Goal: Check status: Check status

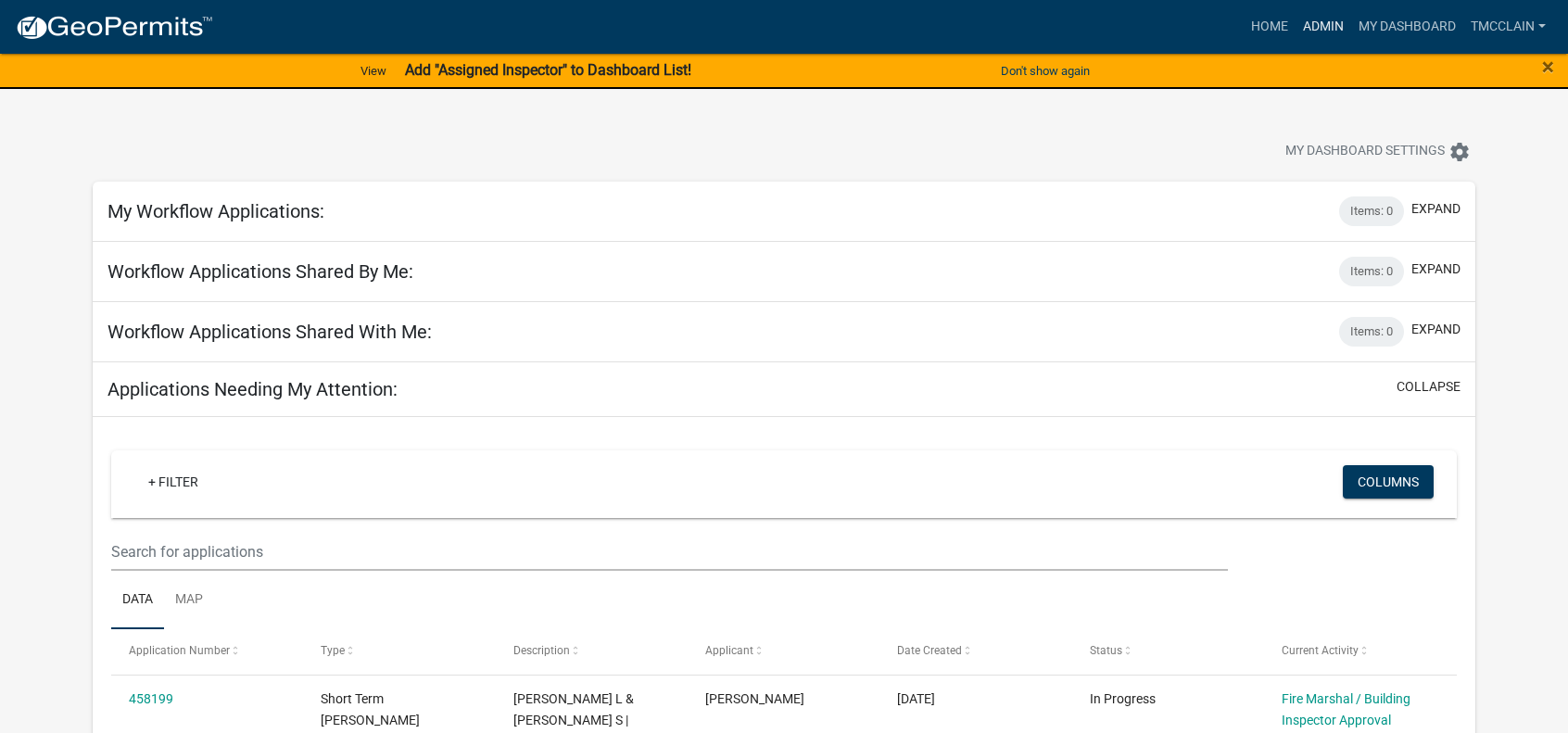
click at [1325, 21] on link "Admin" at bounding box center [1324, 27] width 55 height 35
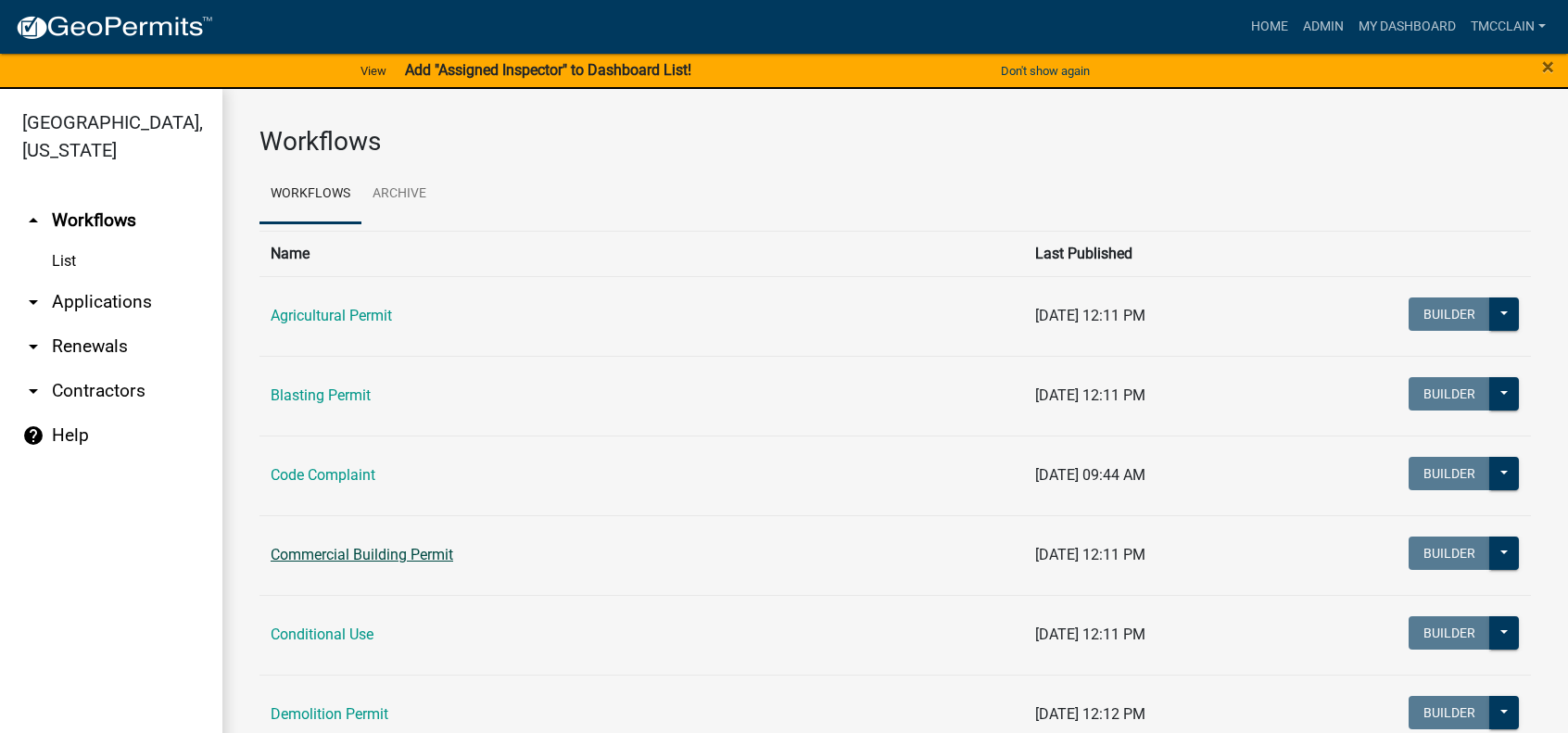
click at [328, 552] on link "Commercial Building Permit" at bounding box center [362, 554] width 183 height 18
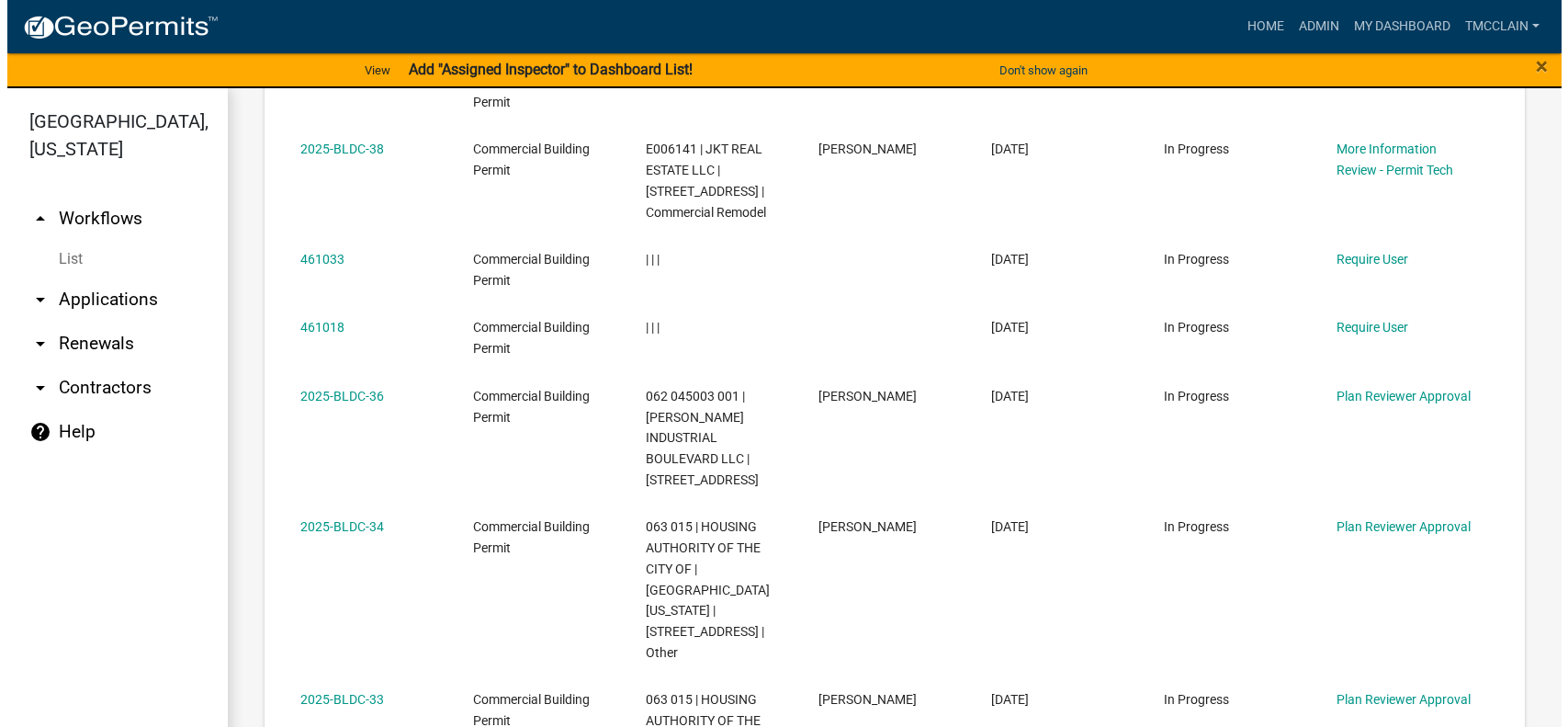
scroll to position [1103, 0]
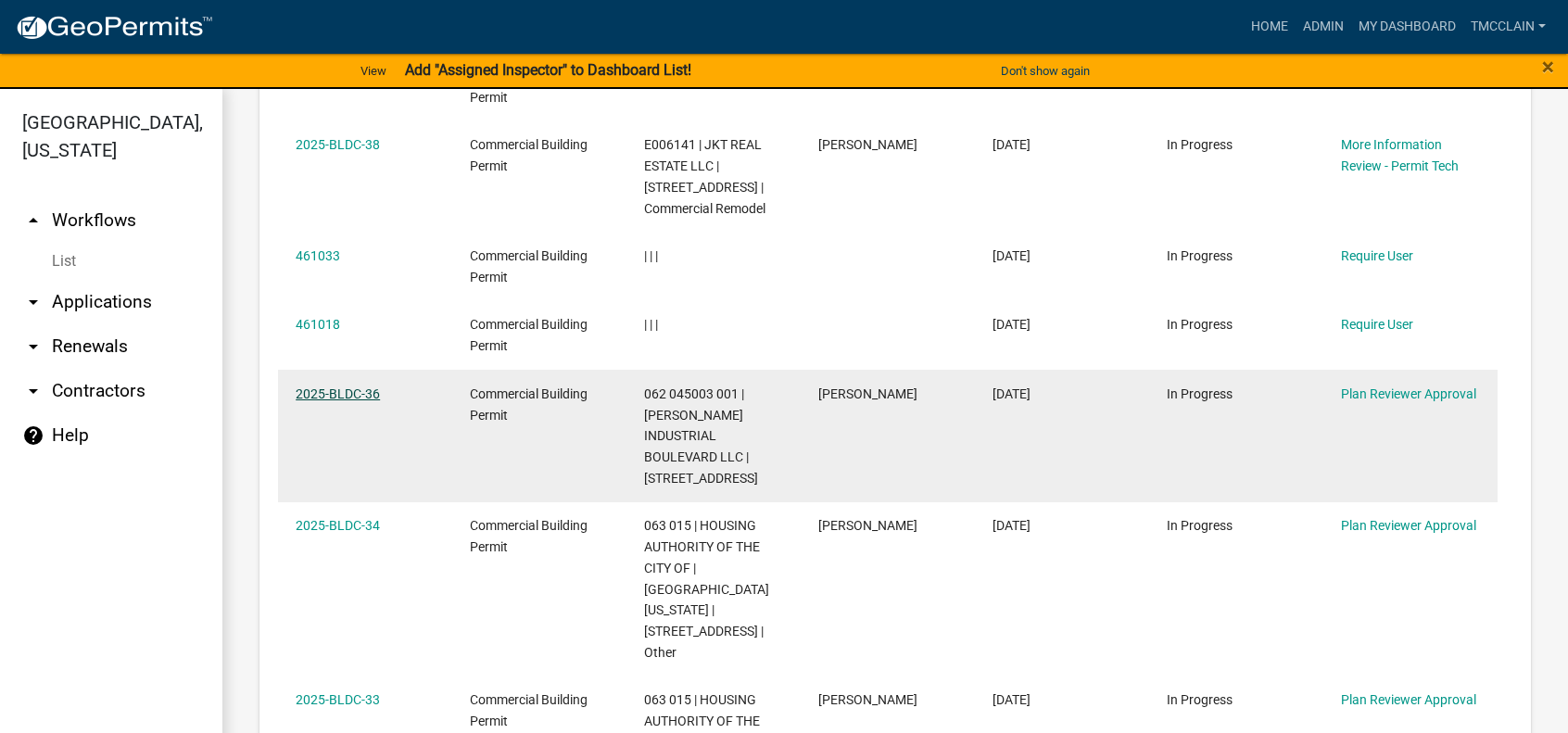
click at [332, 395] on link "2025-BLDC-36" at bounding box center [338, 394] width 85 height 15
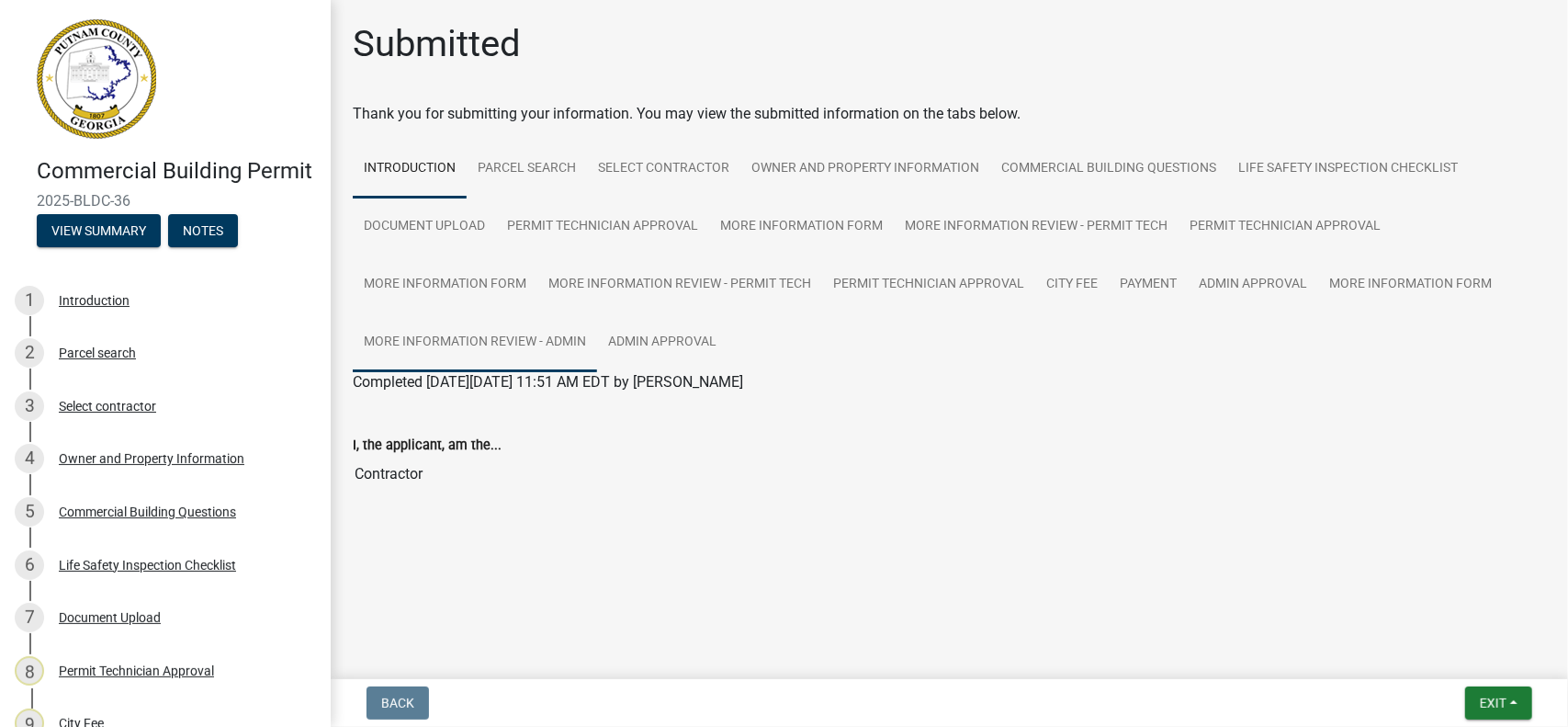
click at [456, 343] on link "More Information Review - Admin" at bounding box center [474, 342] width 244 height 58
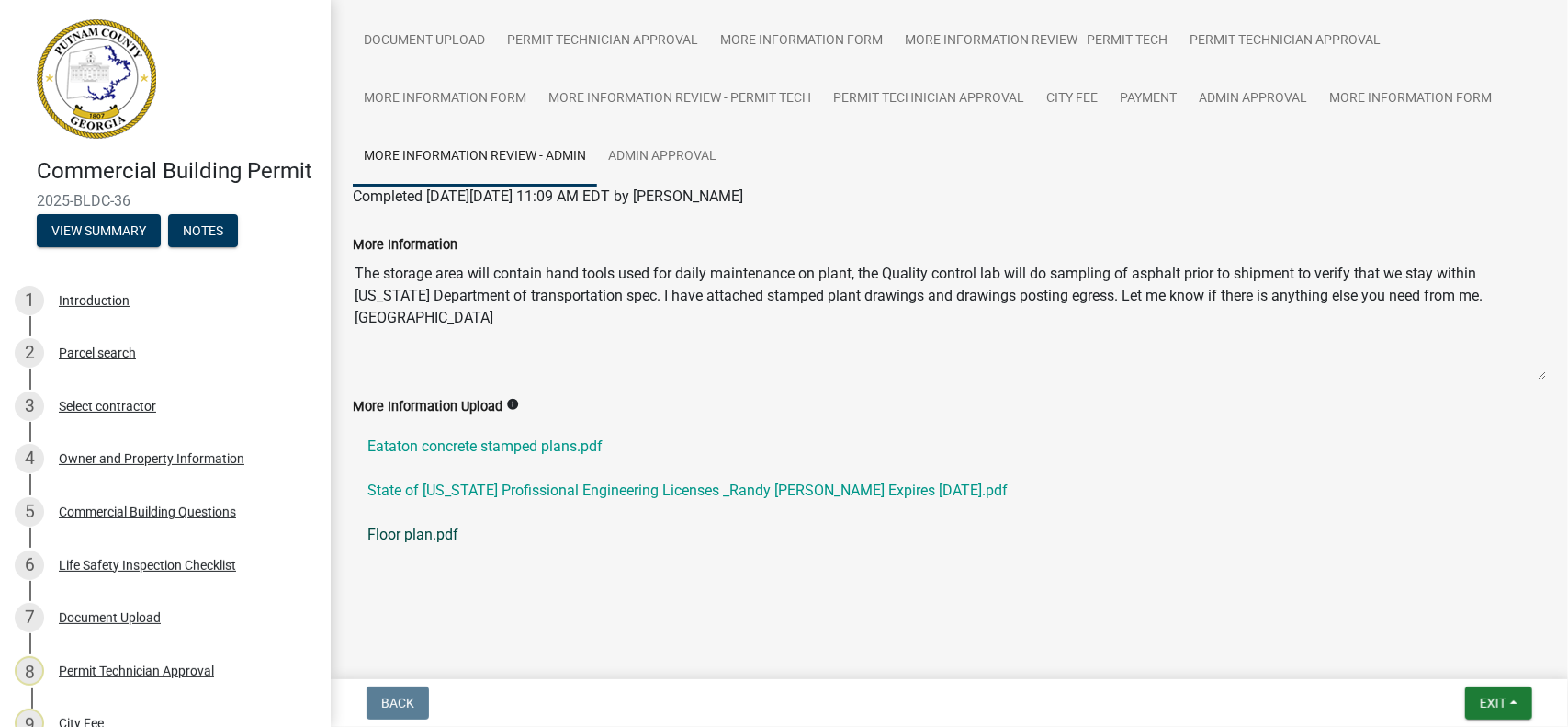
scroll to position [187, 0]
click at [482, 442] on link "Eataton concrete stamped plans.pdf" at bounding box center [949, 445] width 1193 height 44
click at [420, 534] on link "Floor plan.pdf" at bounding box center [949, 534] width 1193 height 44
